Goal: Download file/media

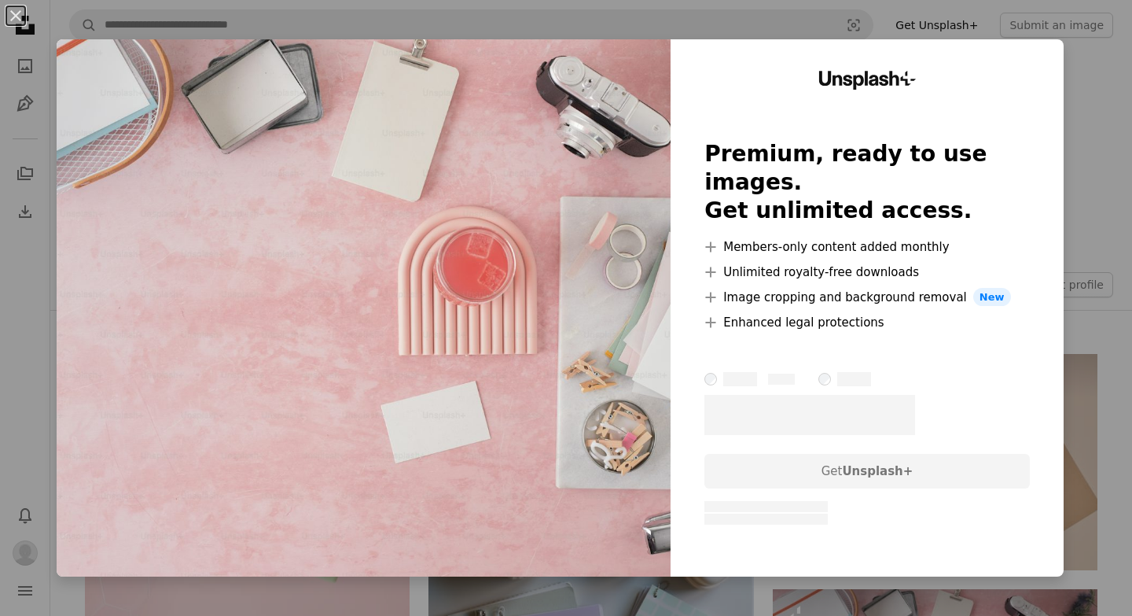
scroll to position [398, 0]
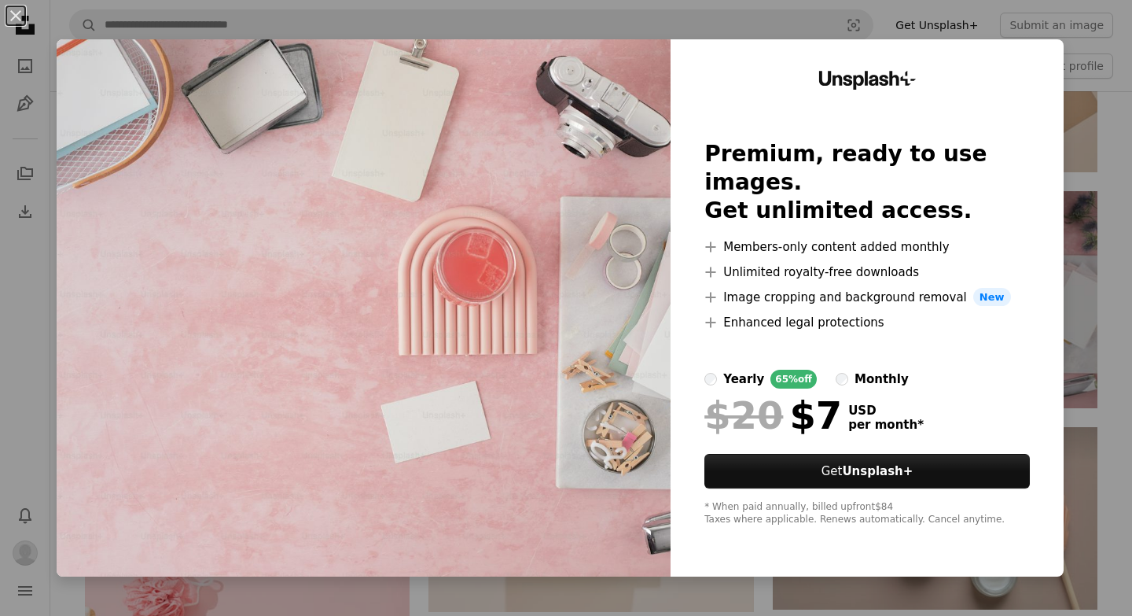
click at [1109, 152] on div "An X shape Unsplash+ Premium, ready to use images. Get unlimited access. A plus…" at bounding box center [566, 308] width 1132 height 616
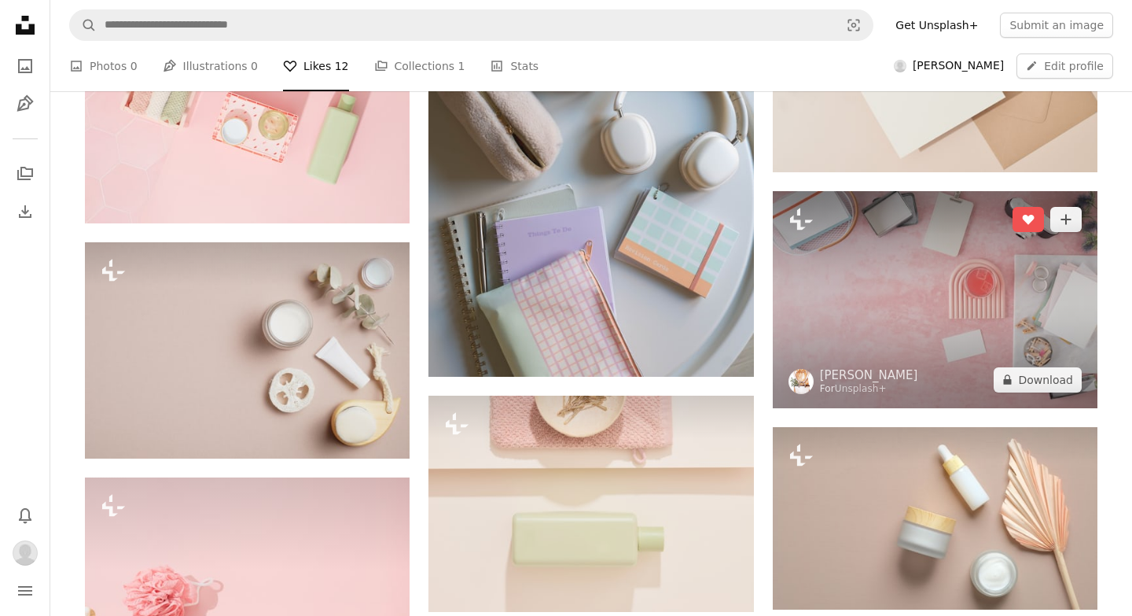
click at [906, 313] on img at bounding box center [935, 299] width 325 height 216
